Goal: Task Accomplishment & Management: Manage account settings

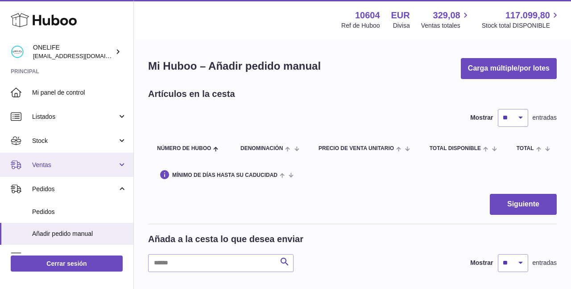
click at [59, 155] on link "Ventas" at bounding box center [66, 165] width 133 height 24
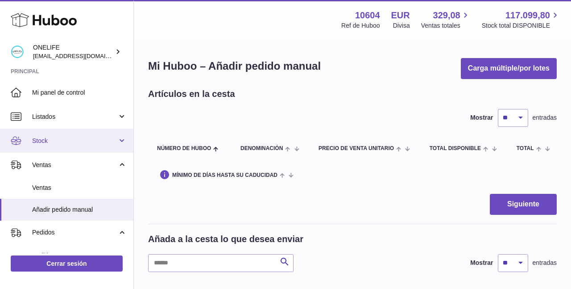
click at [75, 140] on span "Stock" at bounding box center [74, 141] width 85 height 8
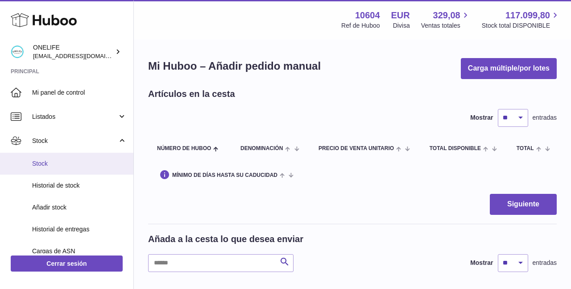
click at [67, 160] on span "Stock" at bounding box center [79, 163] width 95 height 8
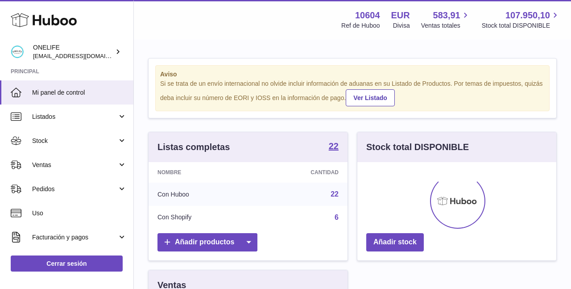
scroll to position [139, 199]
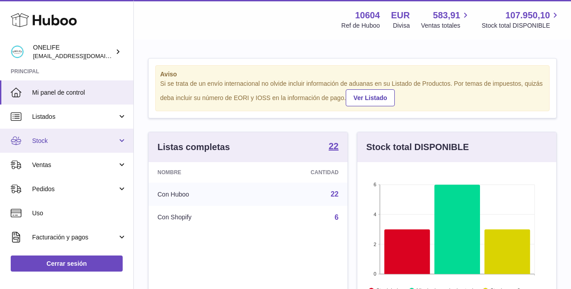
click at [67, 132] on link "Stock" at bounding box center [66, 141] width 133 height 24
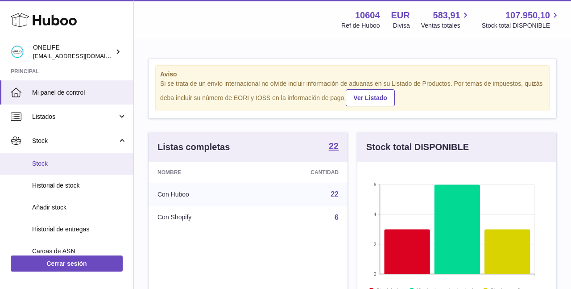
click at [63, 163] on span "Stock" at bounding box center [79, 163] width 95 height 8
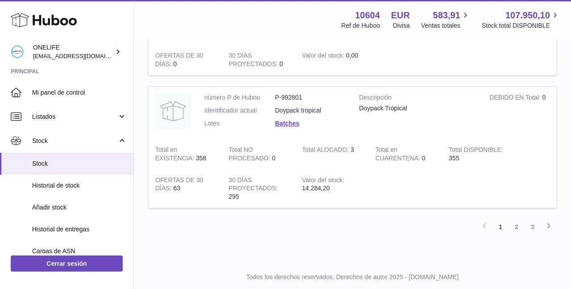
scroll to position [1249, 0]
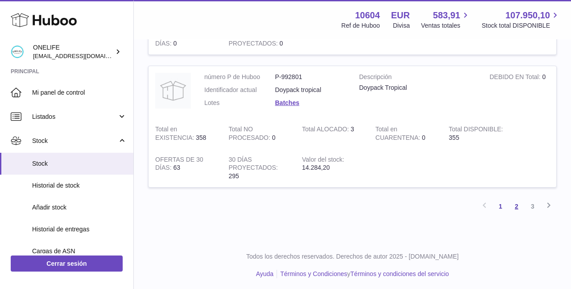
click at [518, 203] on link "2" at bounding box center [517, 206] width 16 height 16
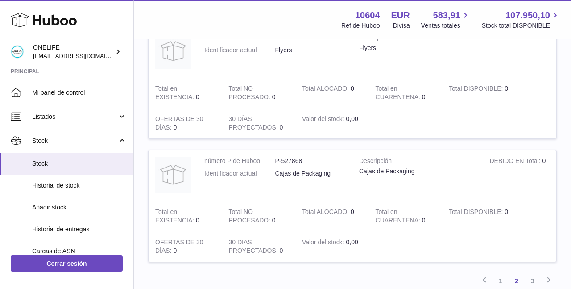
scroll to position [1213, 0]
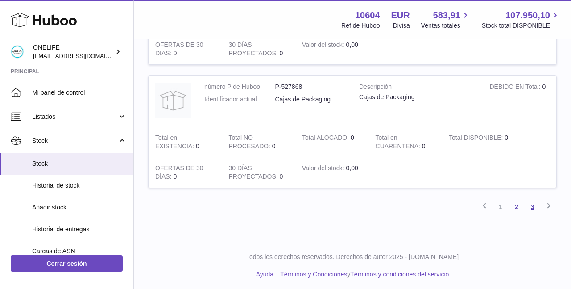
click at [529, 202] on link "3" at bounding box center [533, 207] width 16 height 16
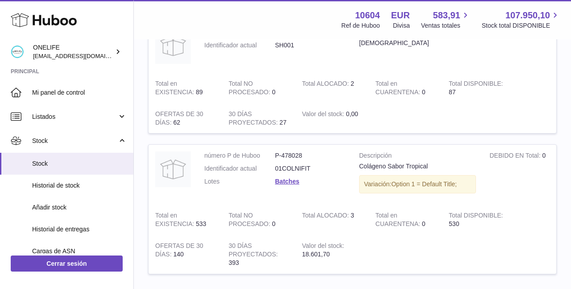
scroll to position [143, 0]
